Goal: Transaction & Acquisition: Purchase product/service

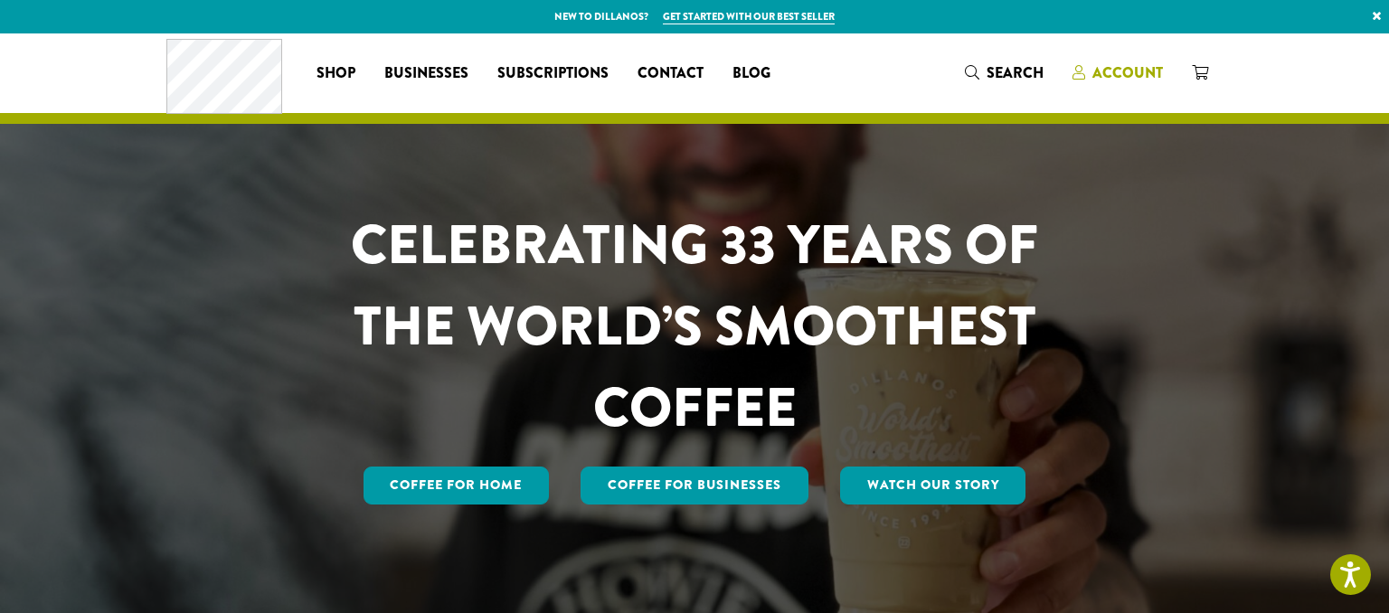
click at [1121, 74] on span "Account" at bounding box center [1127, 72] width 71 height 21
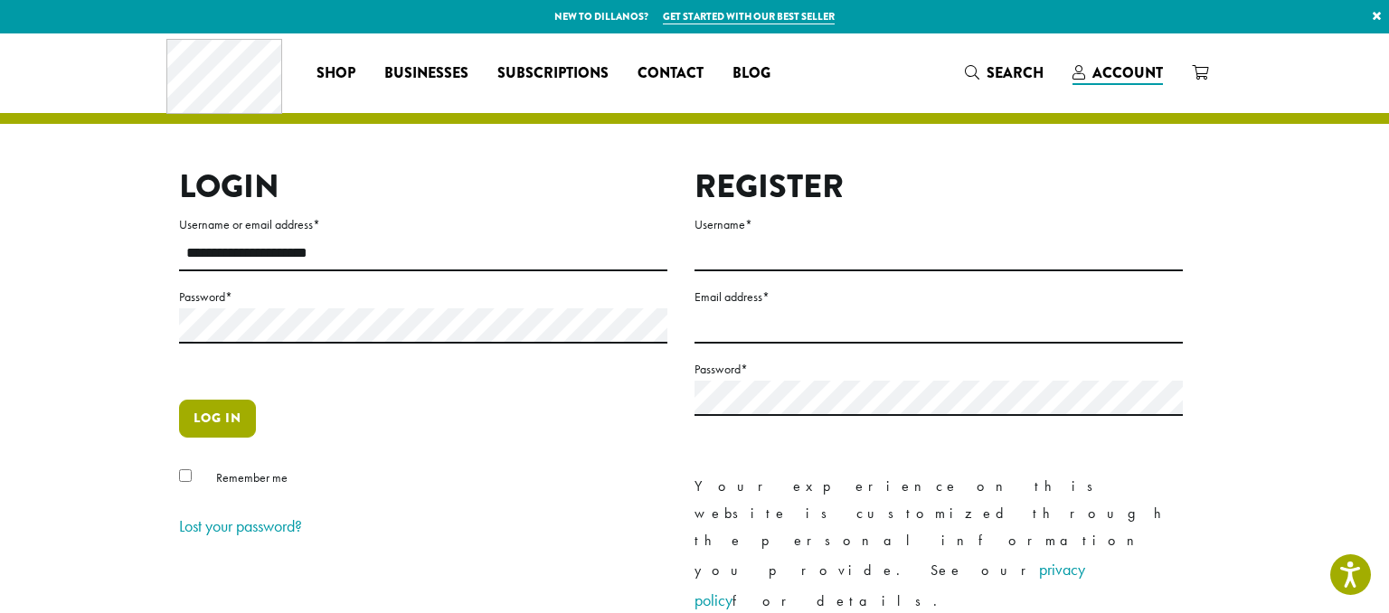
click at [216, 418] on button "Log in" at bounding box center [217, 419] width 77 height 38
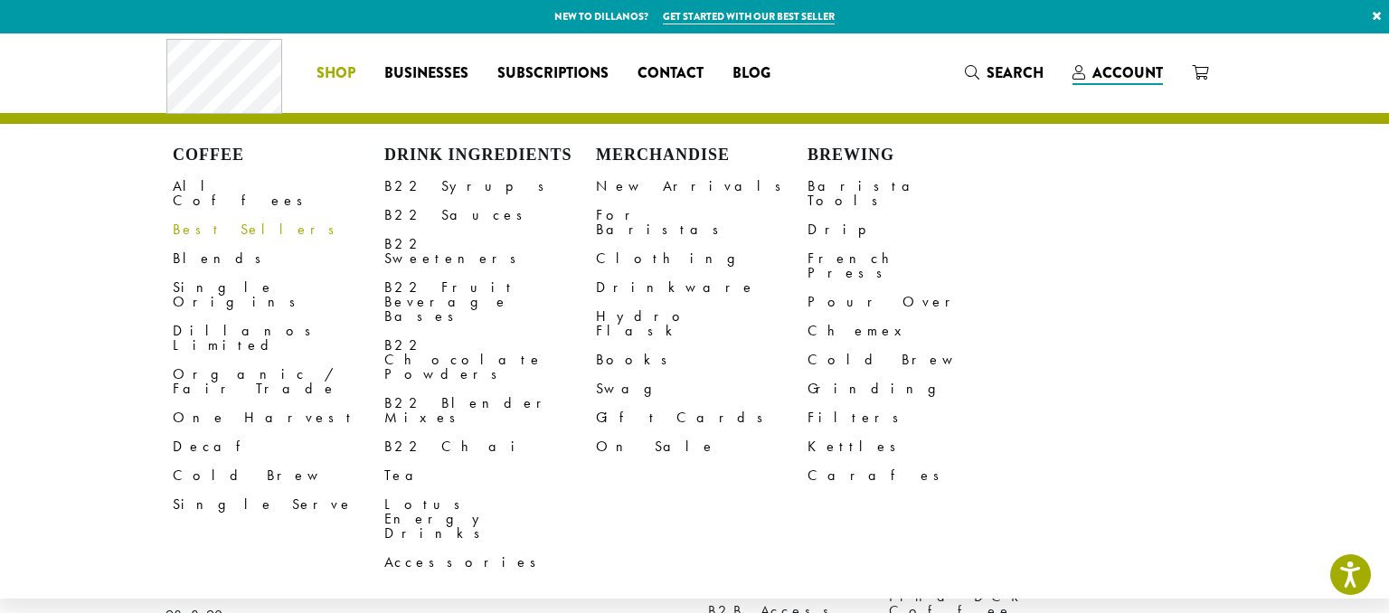
click at [203, 215] on link "Best Sellers" at bounding box center [279, 229] width 212 height 29
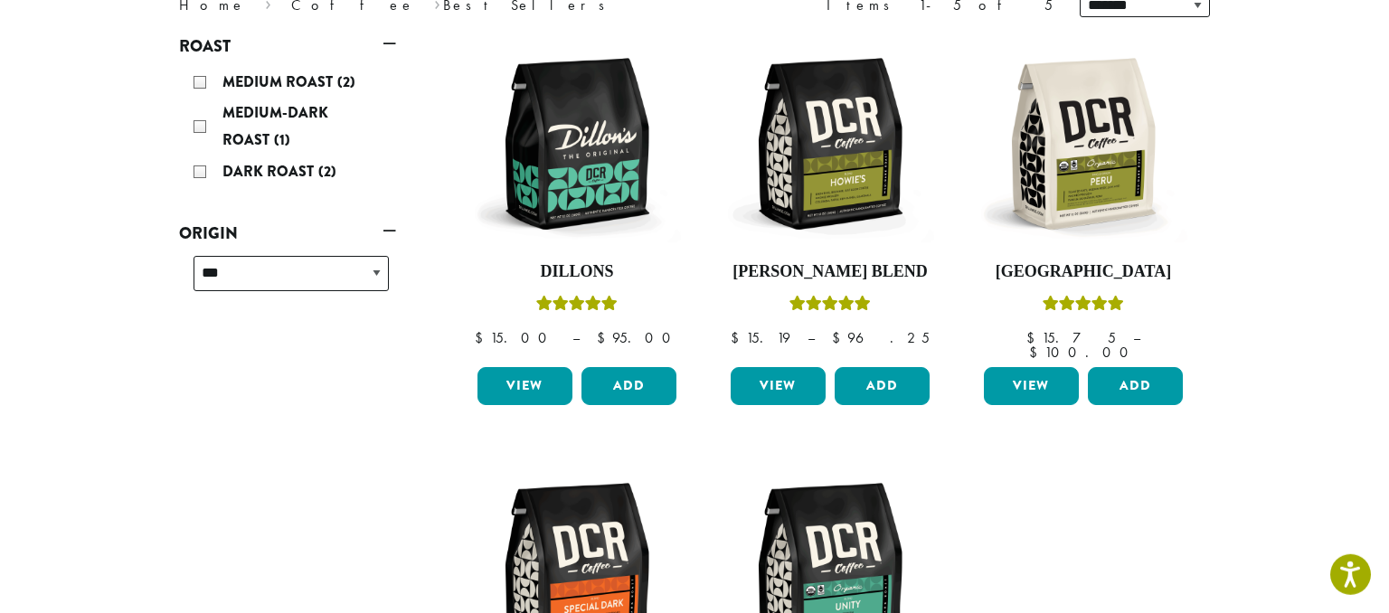
scroll to position [261, 0]
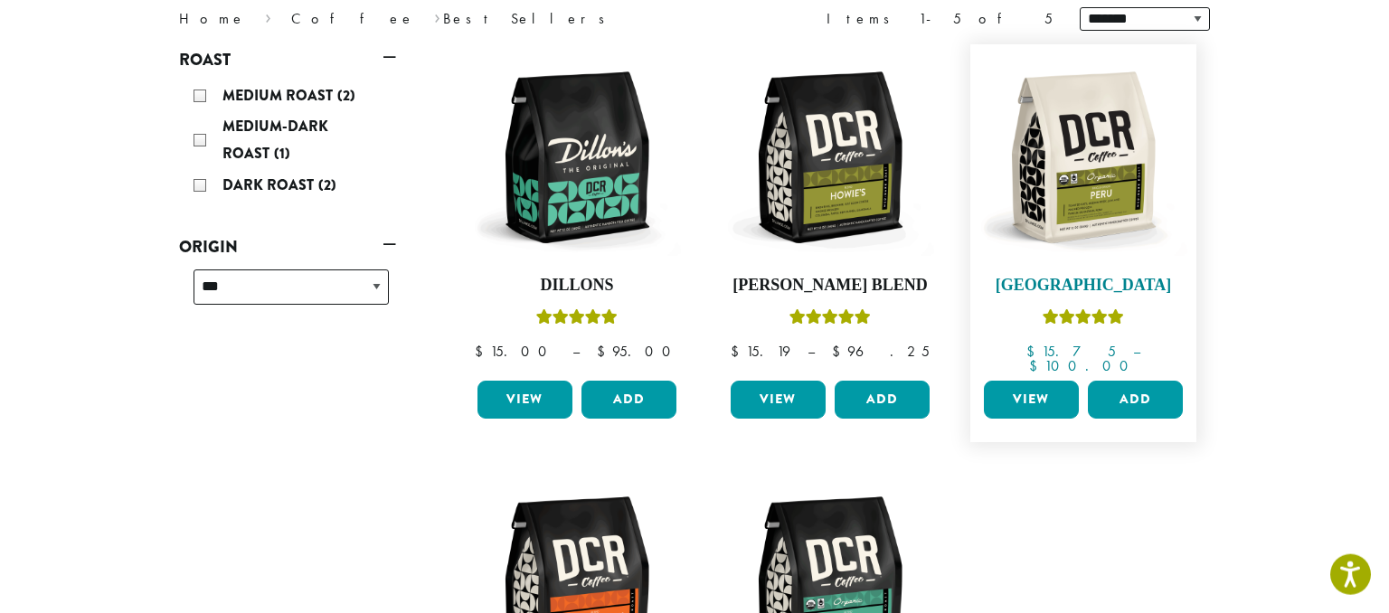
click at [1090, 188] on img at bounding box center [1083, 157] width 208 height 208
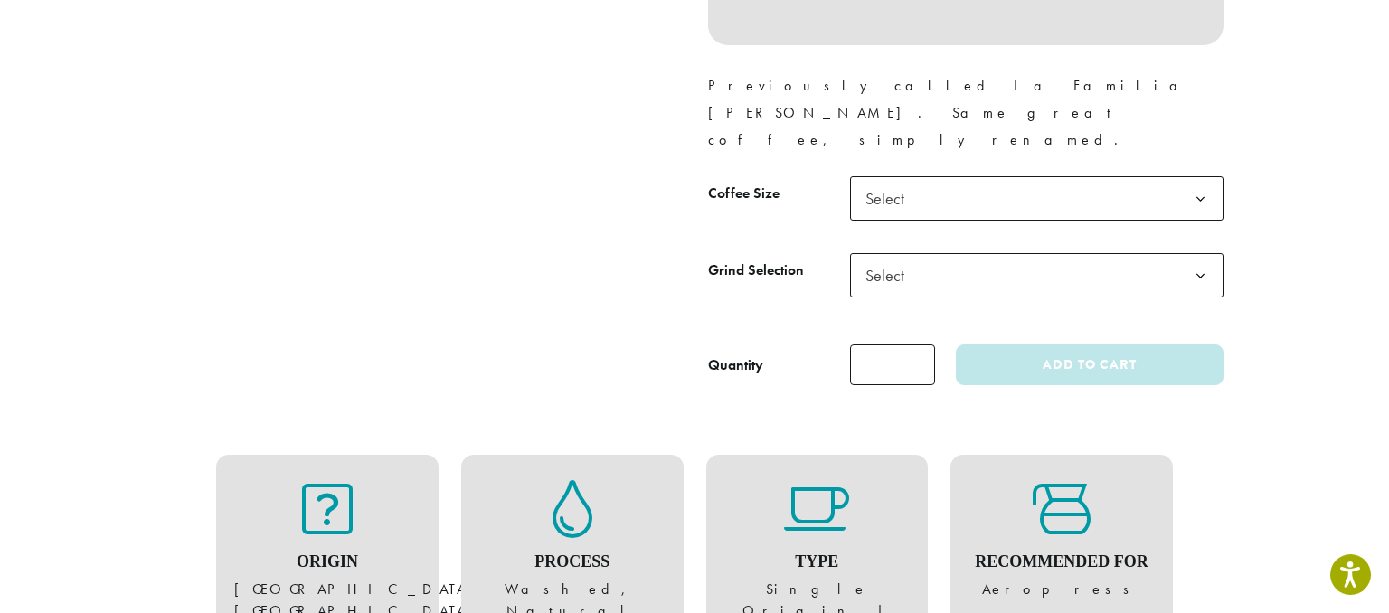
scroll to position [751, 0]
click at [1199, 175] on b at bounding box center [1200, 197] width 44 height 44
click at [1202, 252] on b at bounding box center [1200, 274] width 44 height 44
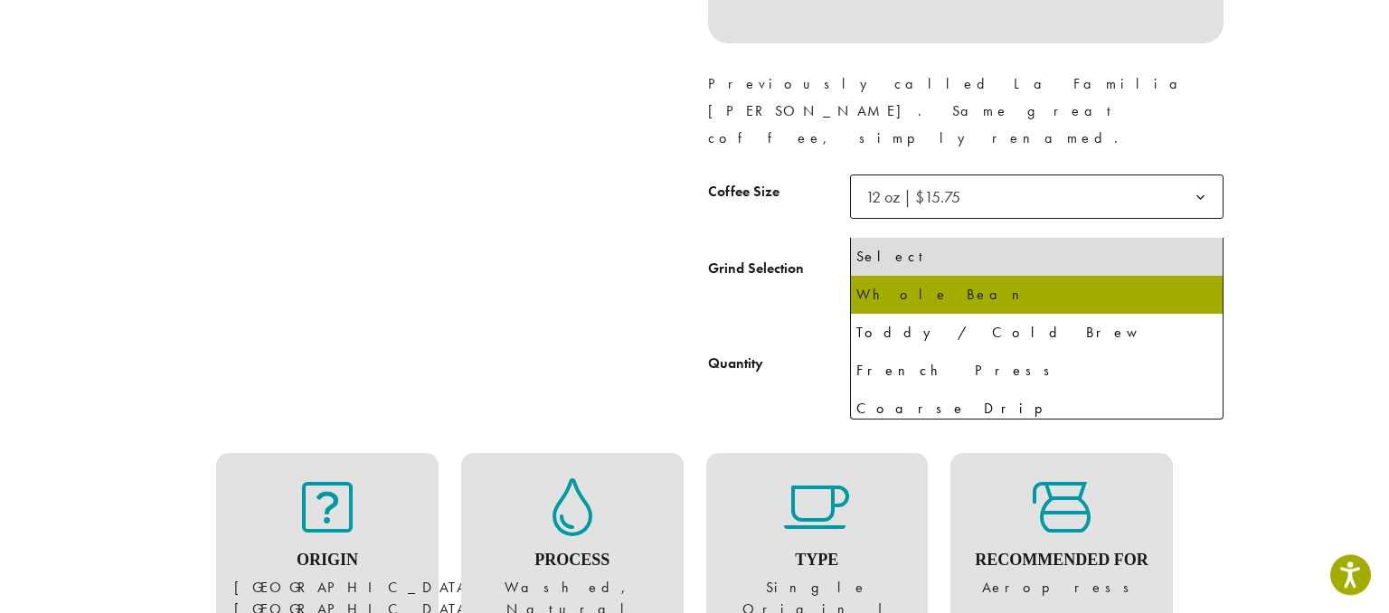
select select "*********"
select select "**********"
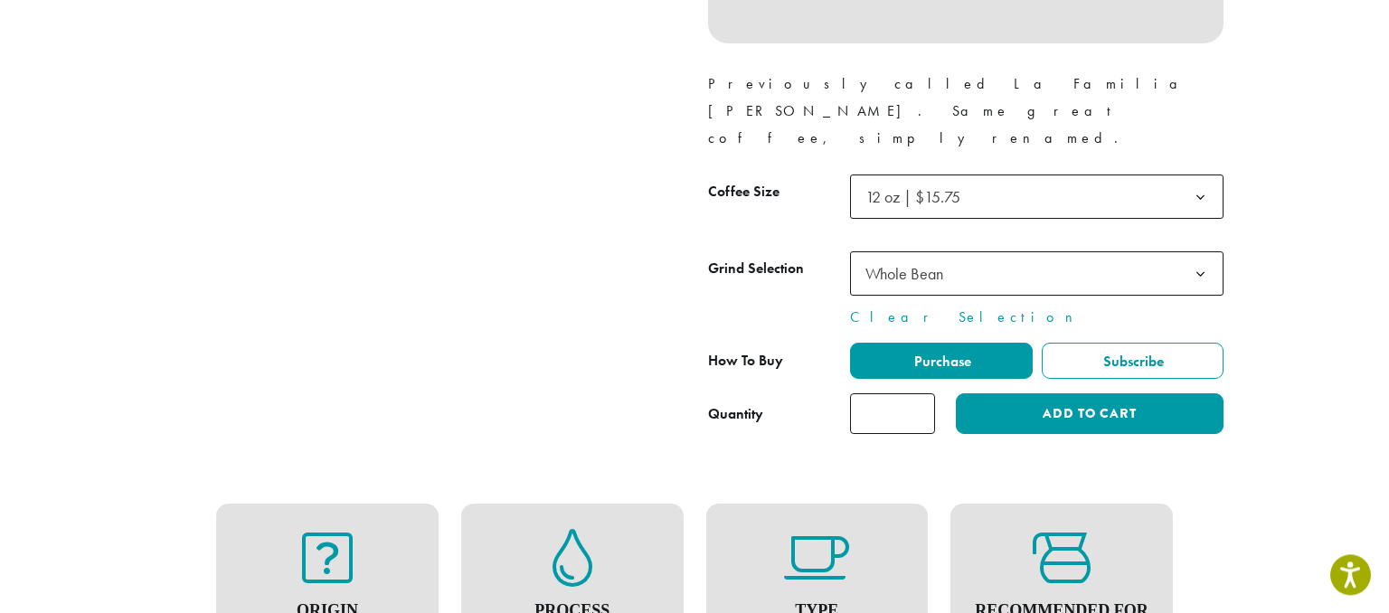
type input "*"
click at [918, 393] on input "*" at bounding box center [892, 413] width 85 height 41
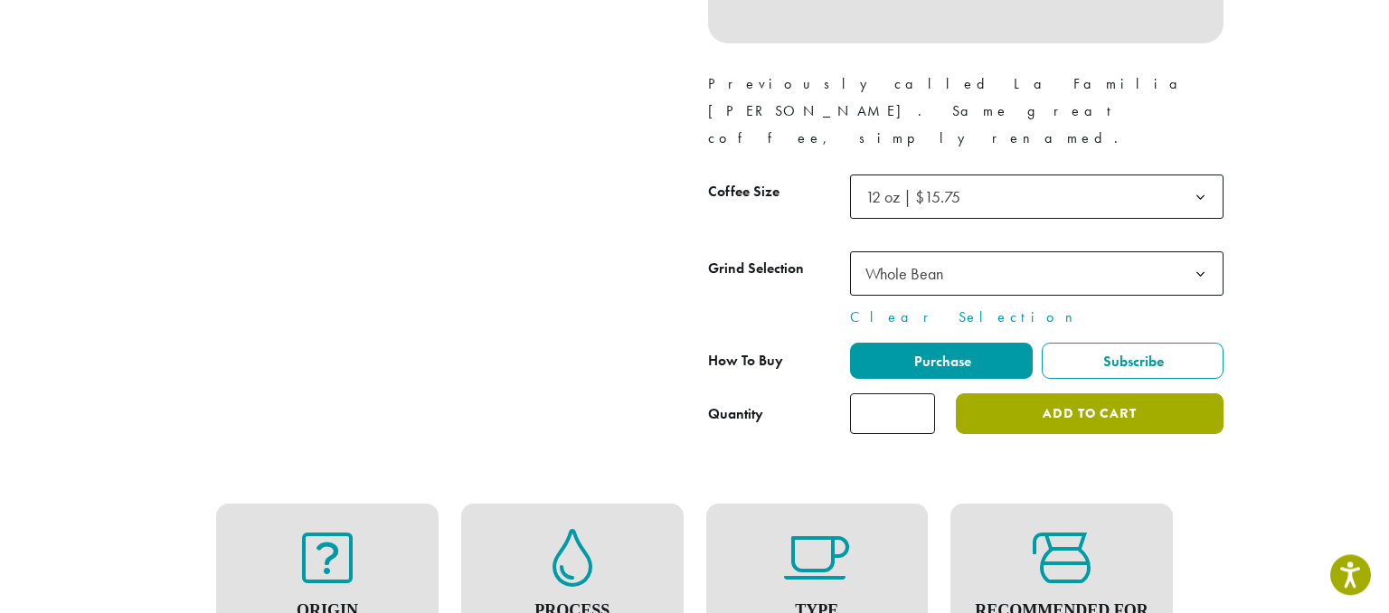
click at [1084, 393] on button "Add to cart" at bounding box center [1090, 413] width 268 height 41
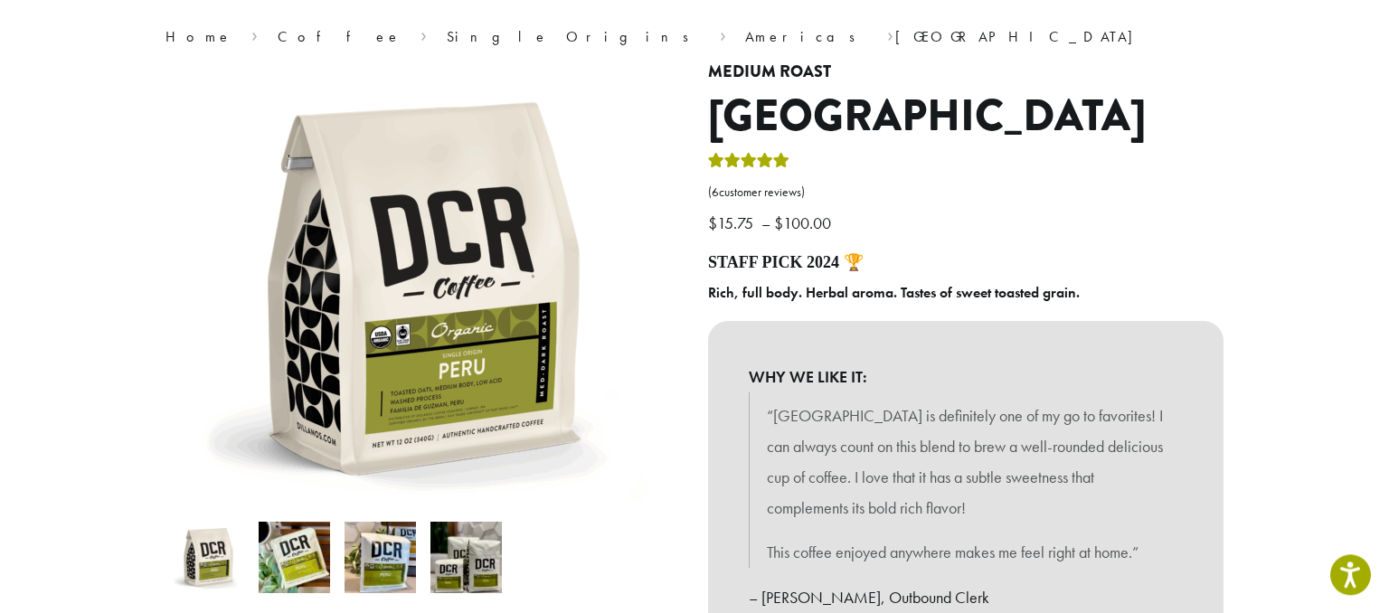
scroll to position [25, 0]
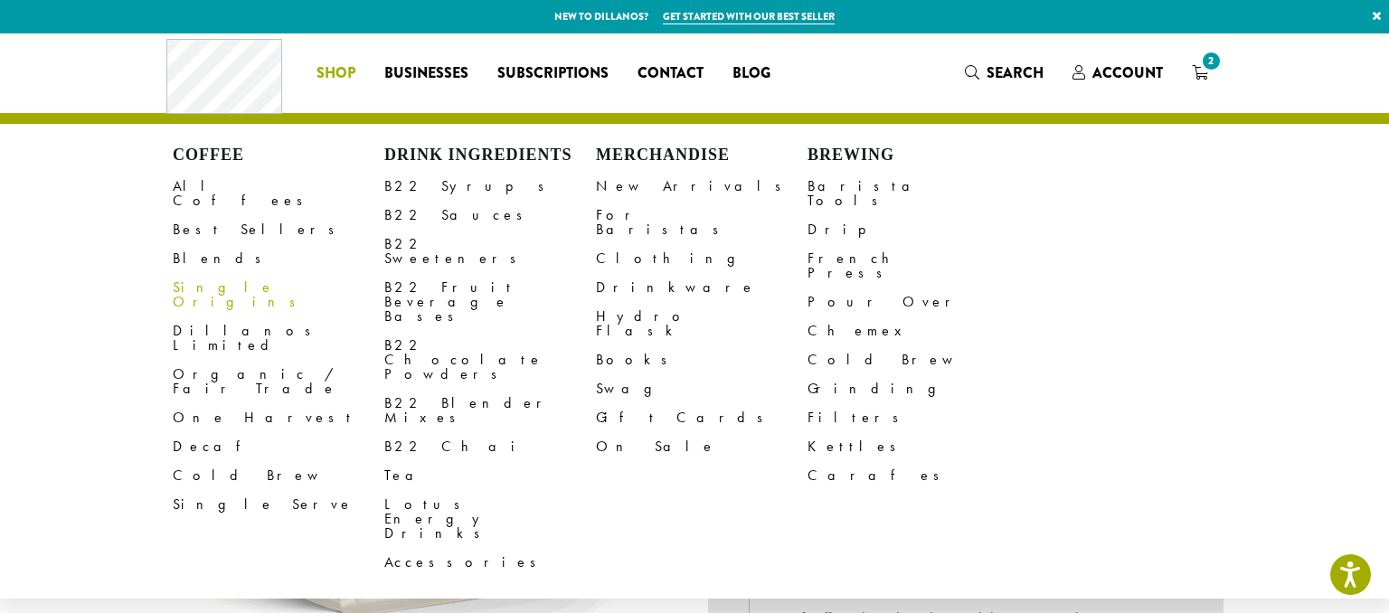
click at [220, 279] on link "Single Origins" at bounding box center [279, 294] width 212 height 43
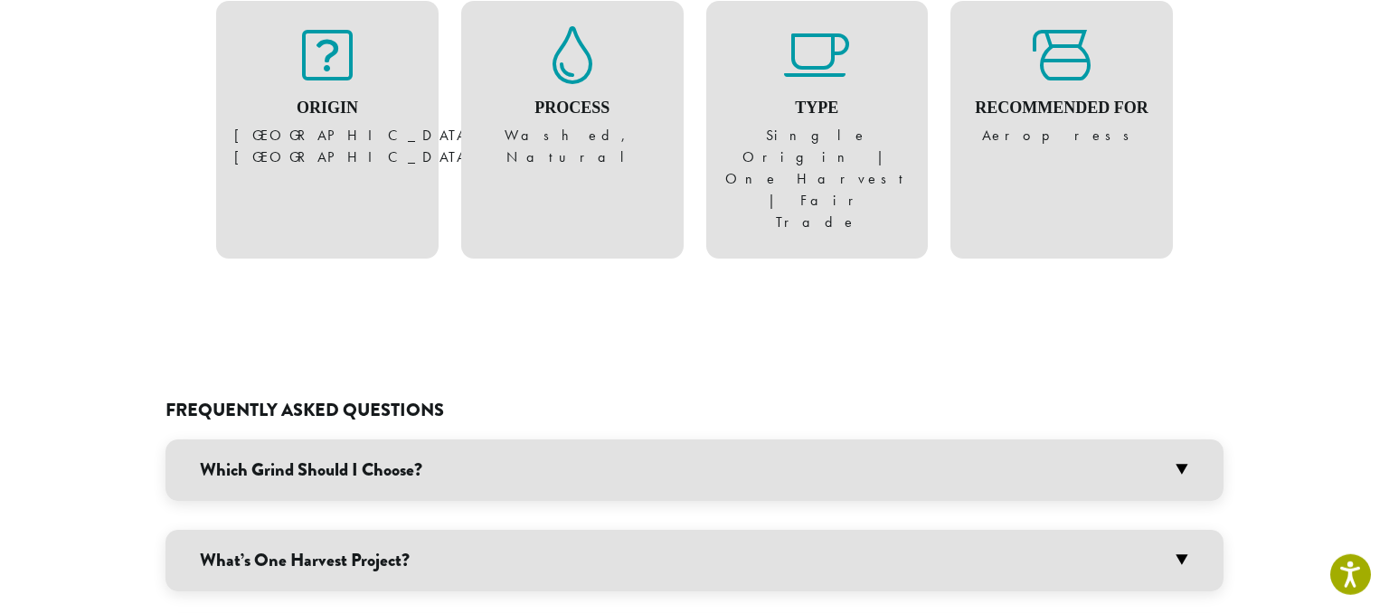
scroll to position [1266, 0]
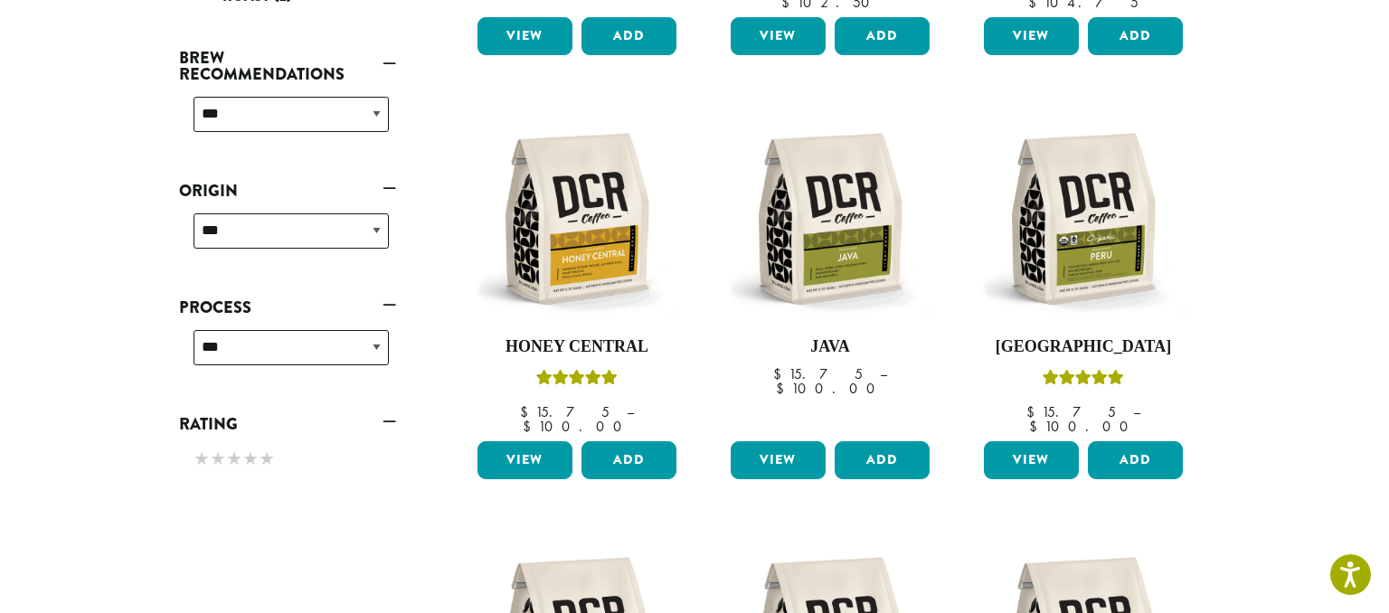
scroll to position [629, 0]
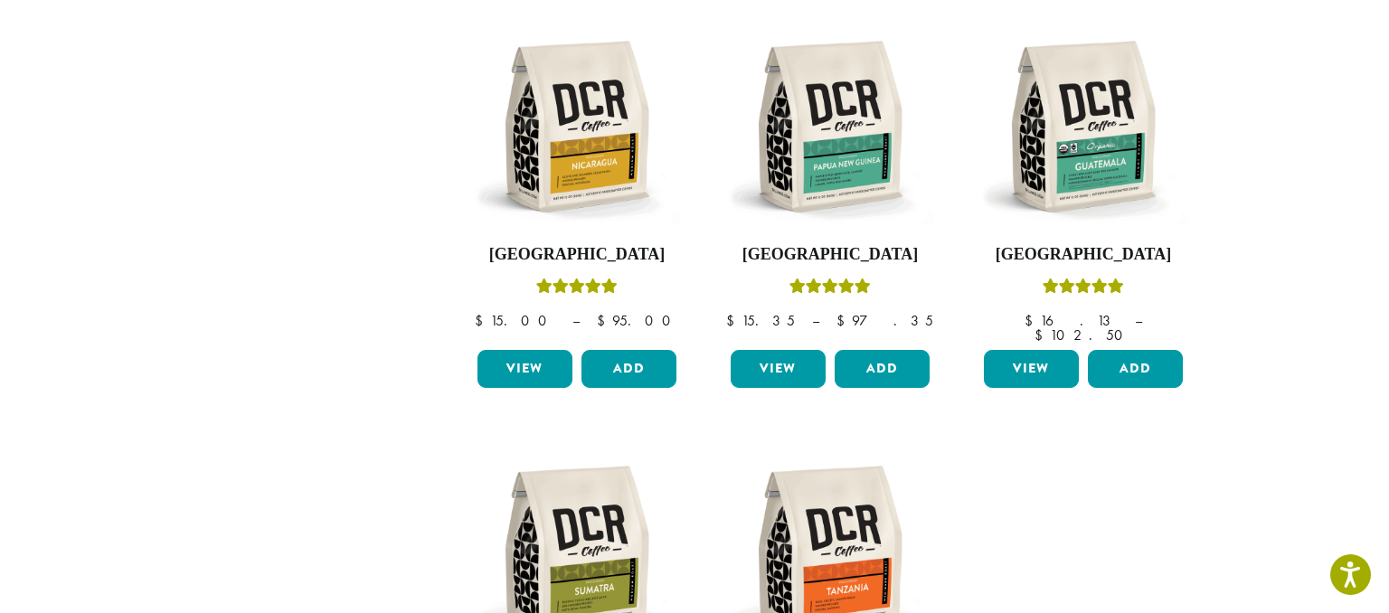
scroll to position [1138, 0]
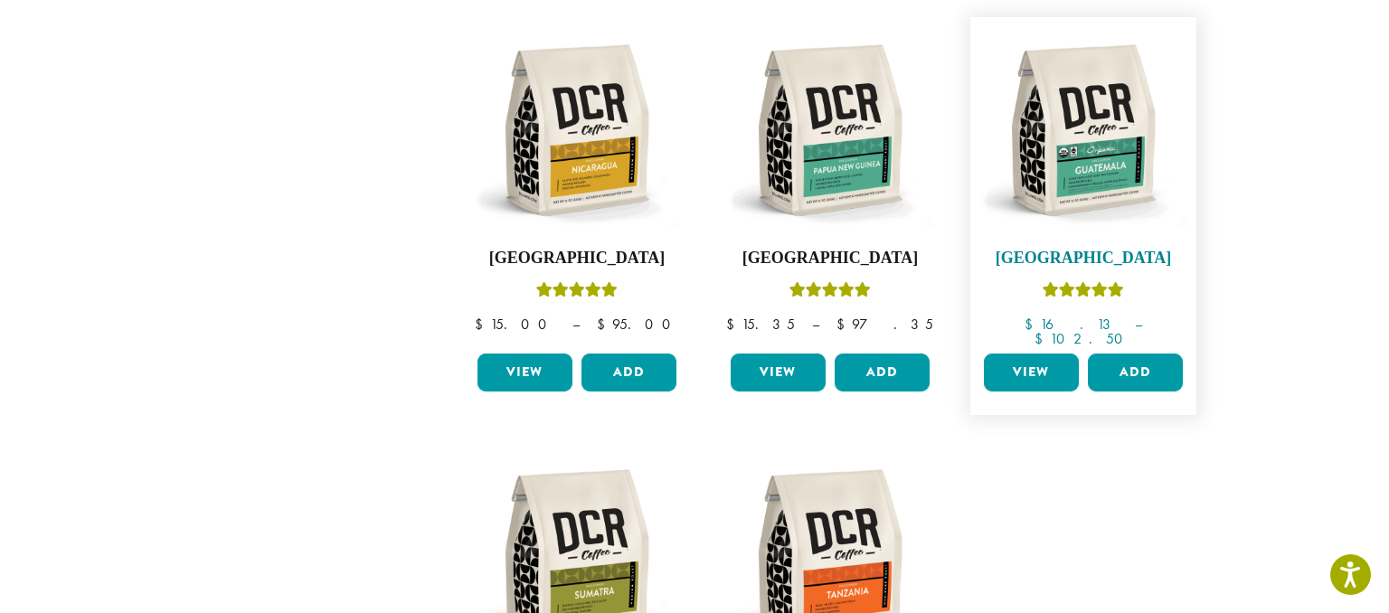
click at [1083, 130] on img at bounding box center [1083, 130] width 208 height 208
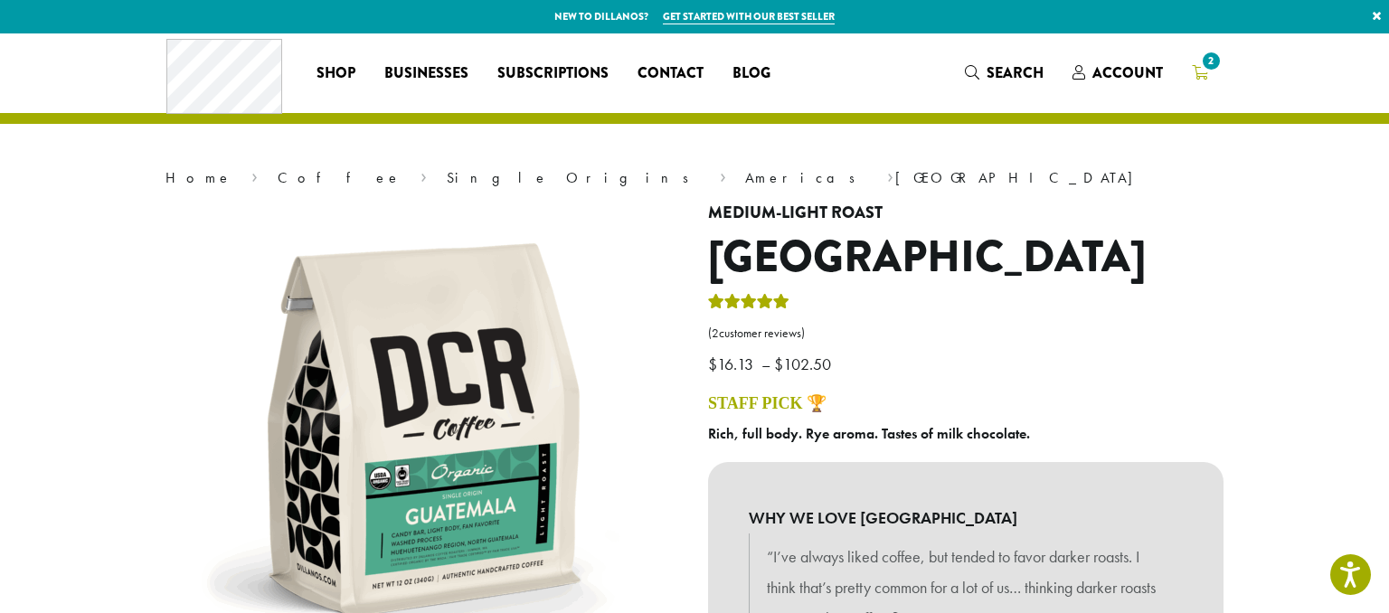
click at [1203, 71] on icon "2" at bounding box center [1200, 72] width 16 height 14
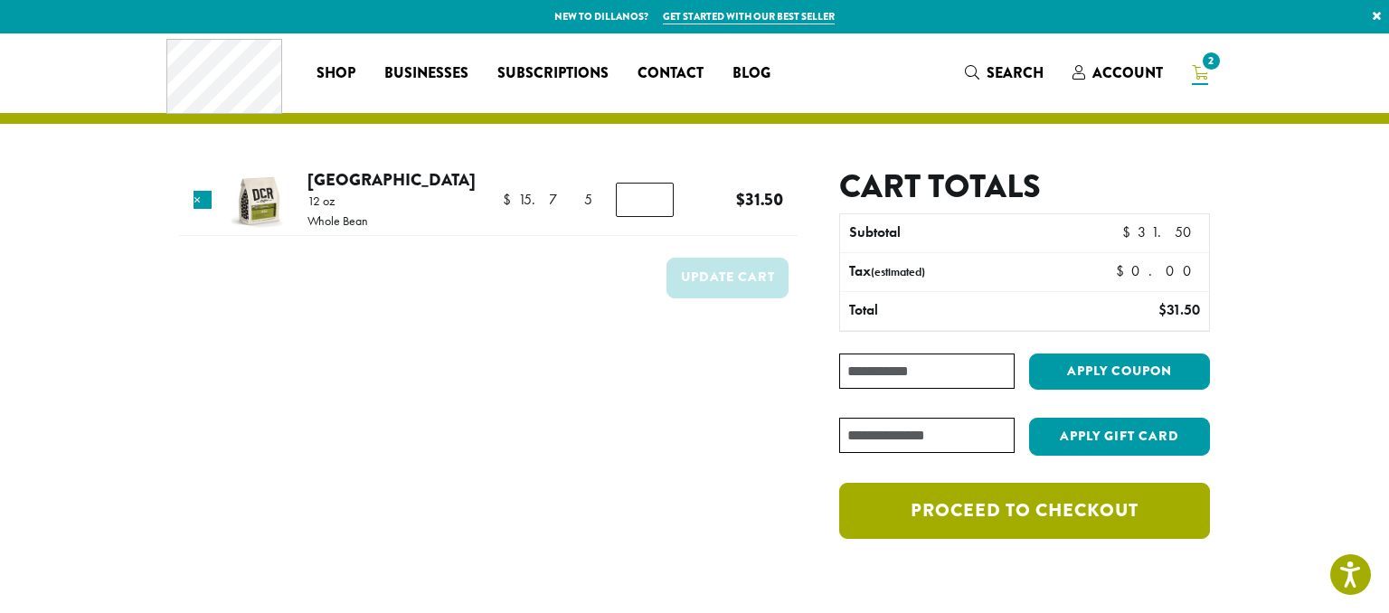
click at [1066, 505] on link "Proceed to checkout" at bounding box center [1024, 511] width 371 height 56
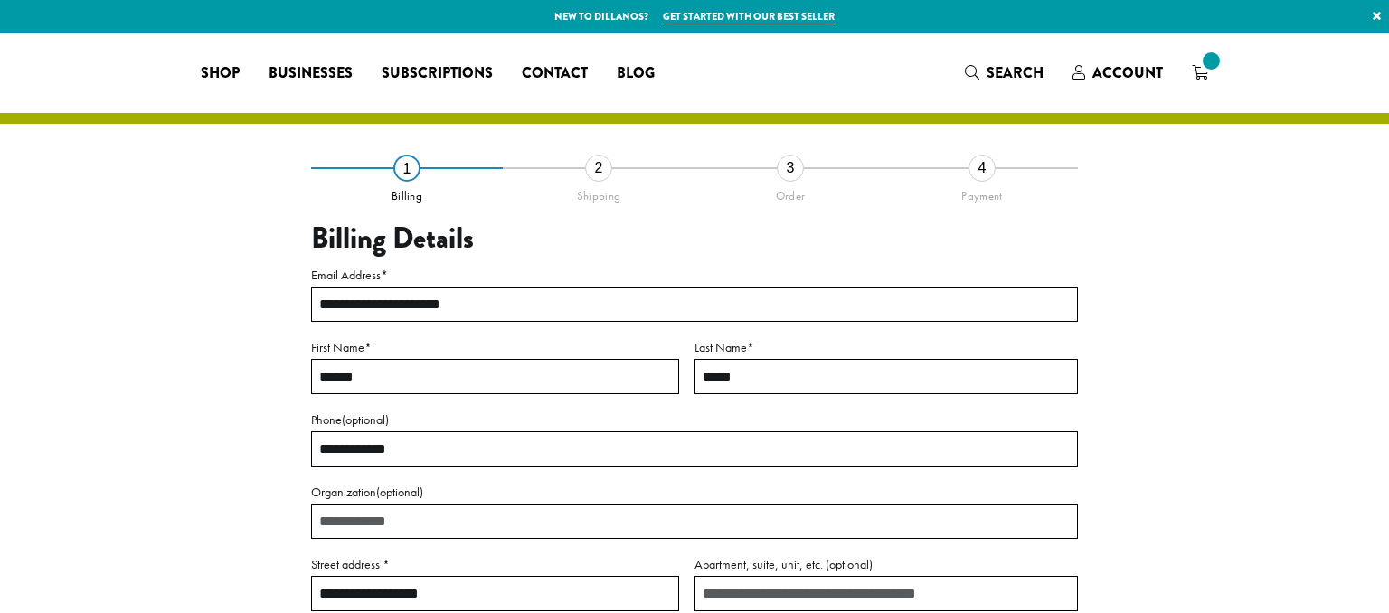
select select "**"
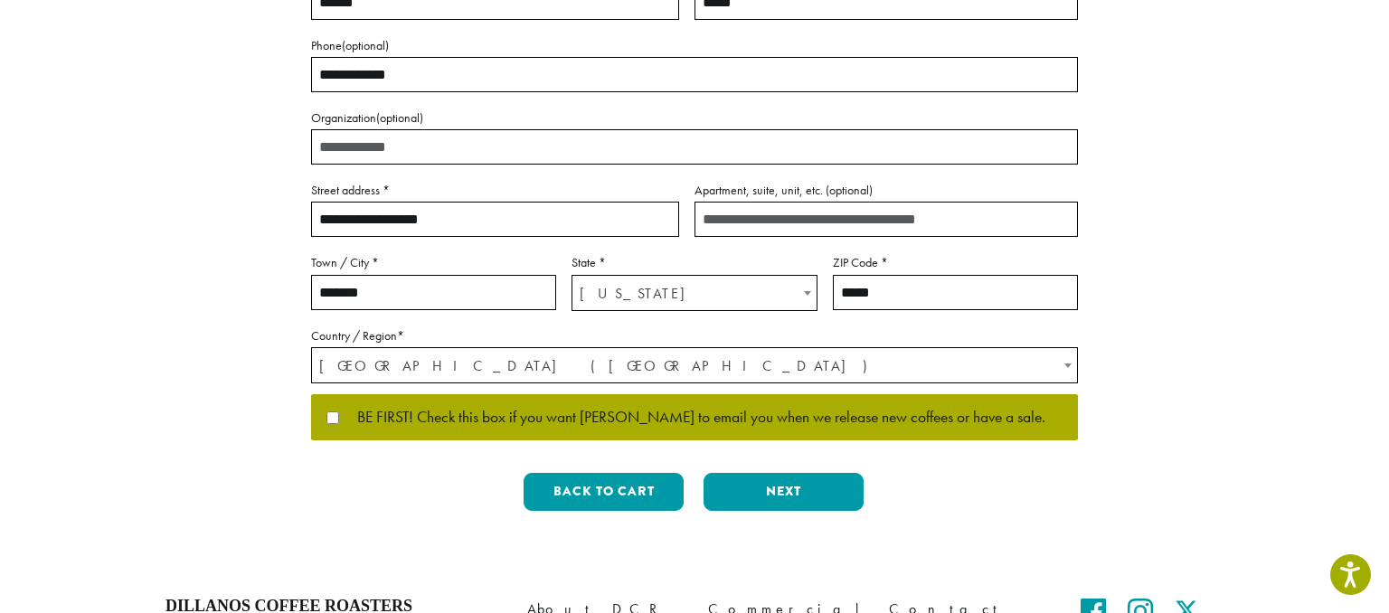
scroll to position [388, 0]
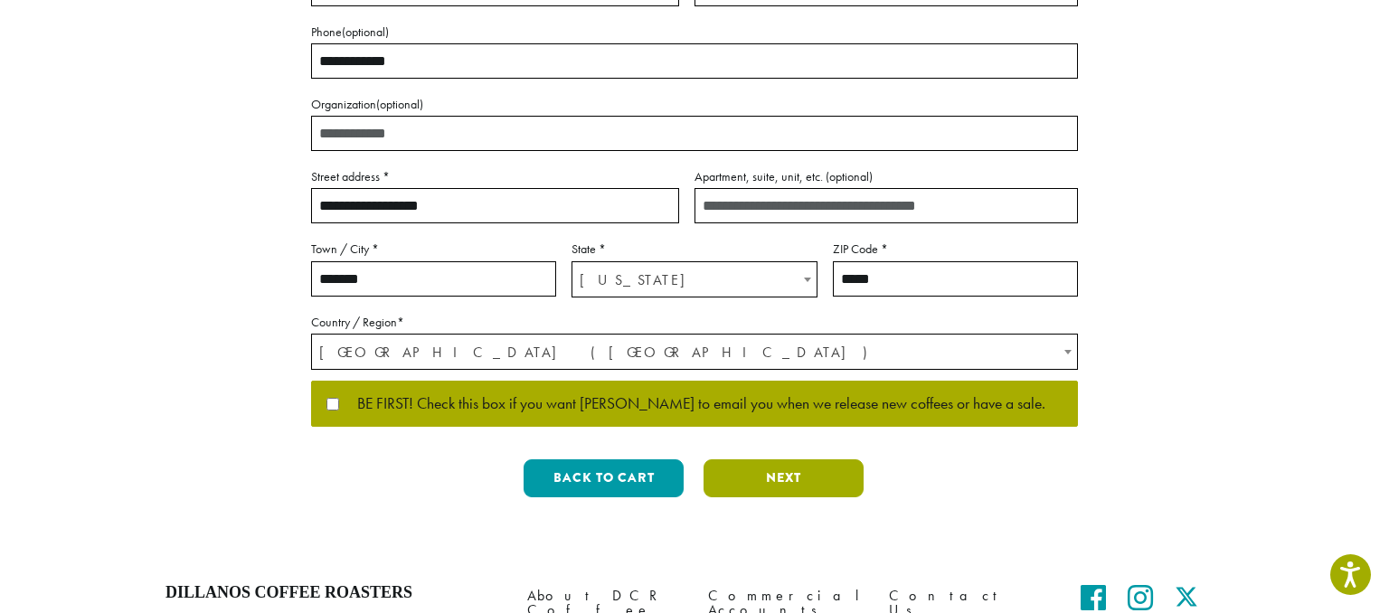
click at [767, 473] on button "Next" at bounding box center [784, 478] width 160 height 38
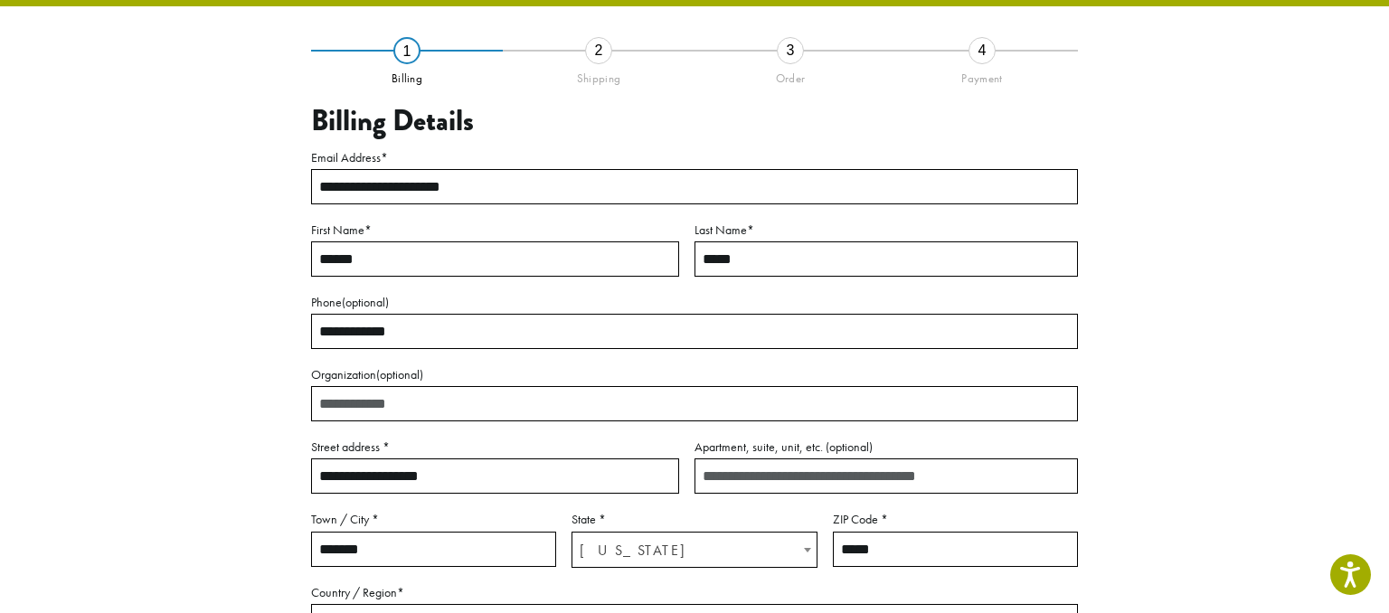
scroll to position [103, 0]
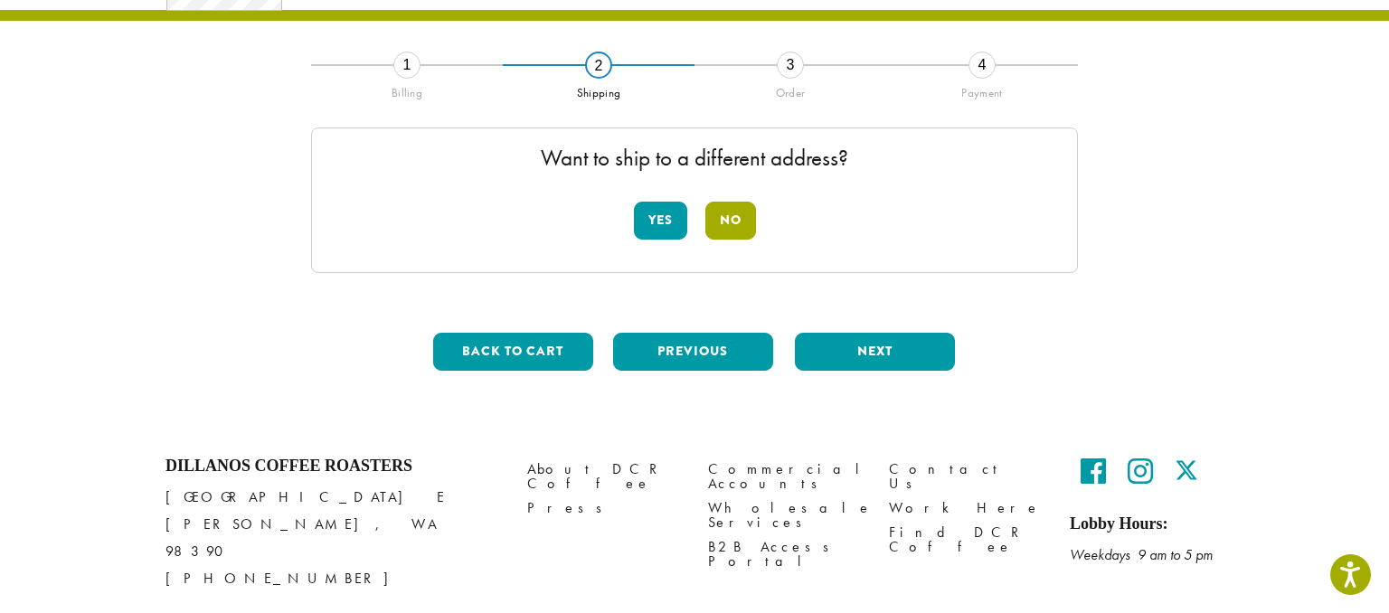
click at [734, 219] on button "No" at bounding box center [730, 221] width 51 height 38
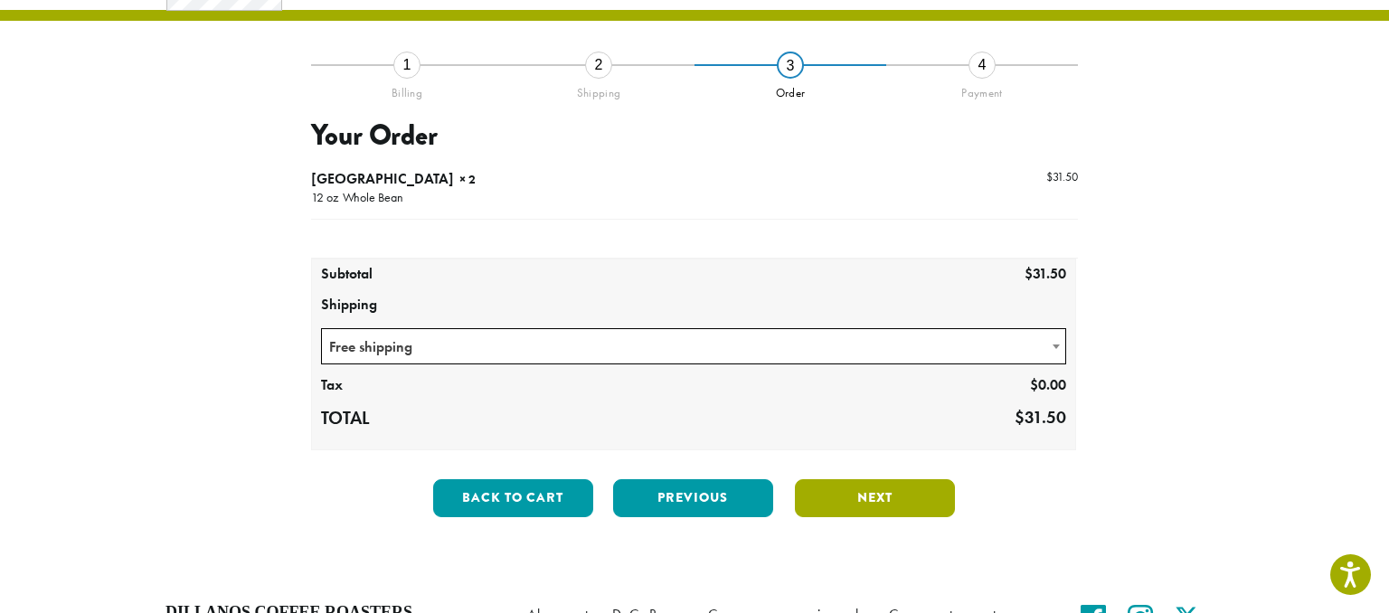
click at [879, 495] on button "Next" at bounding box center [875, 498] width 160 height 38
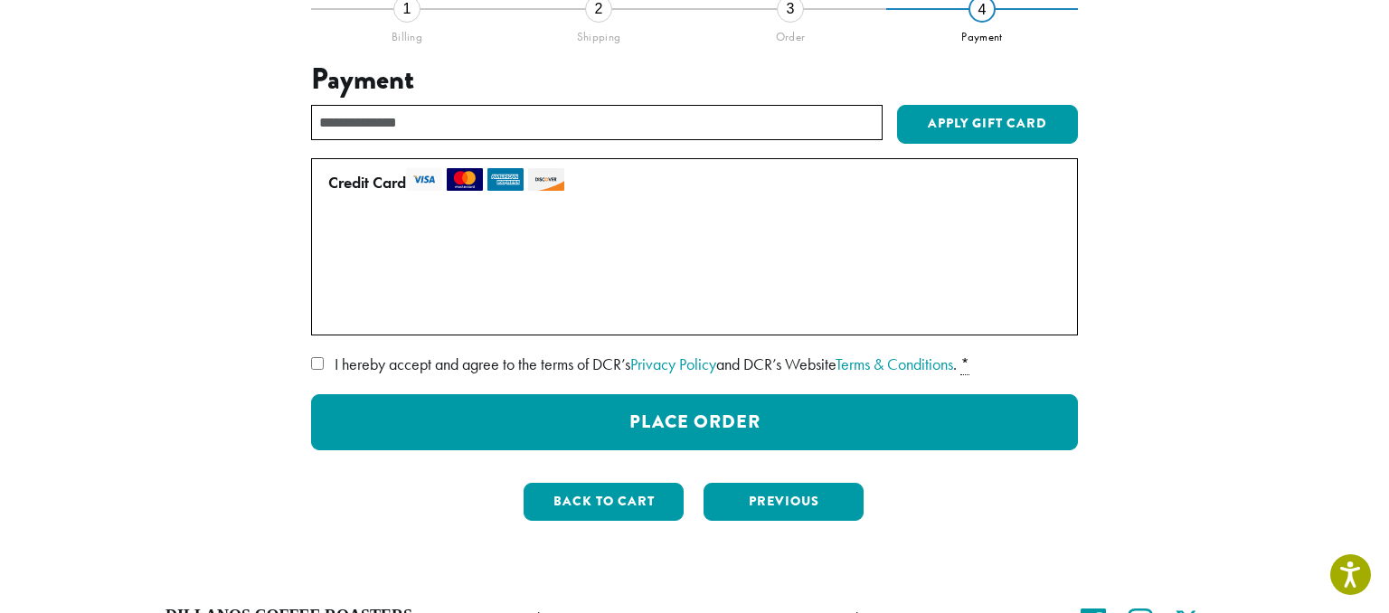
scroll to position [161, 0]
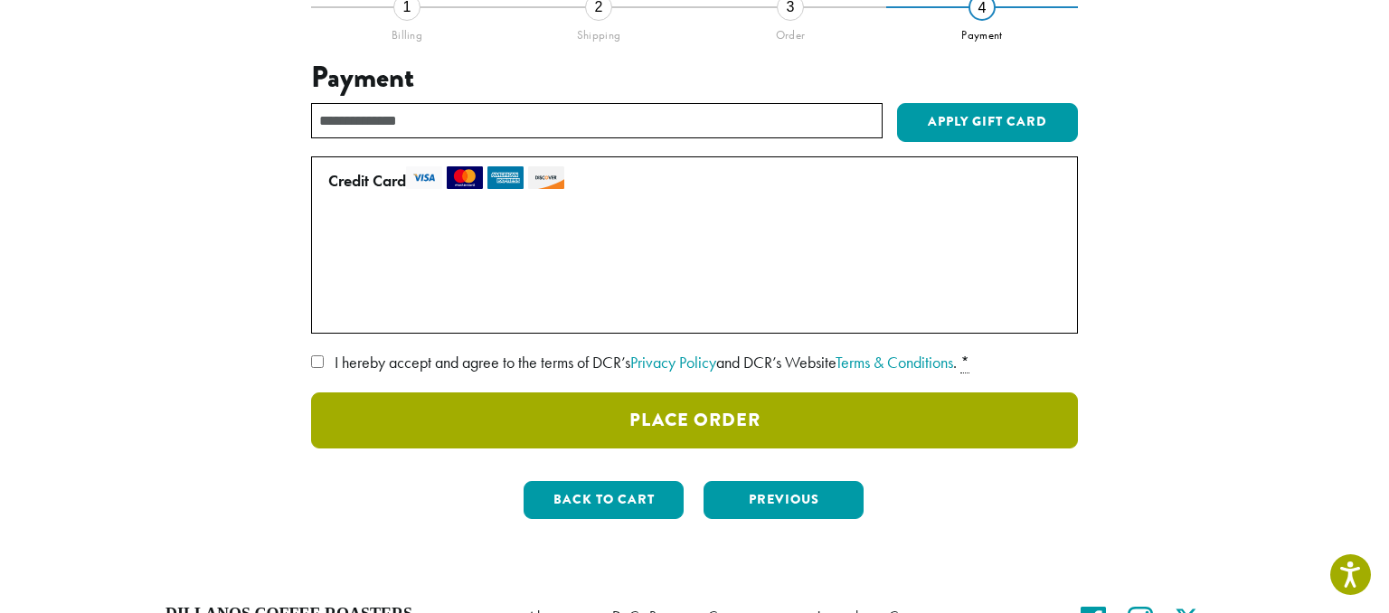
click at [684, 421] on button "Place Order" at bounding box center [694, 420] width 767 height 56
